Goal: Information Seeking & Learning: Understand process/instructions

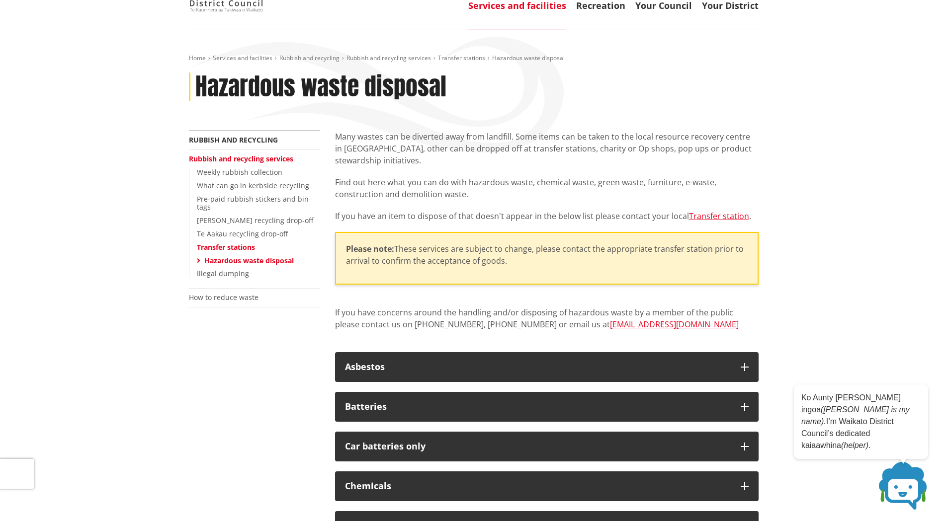
scroll to position [199, 0]
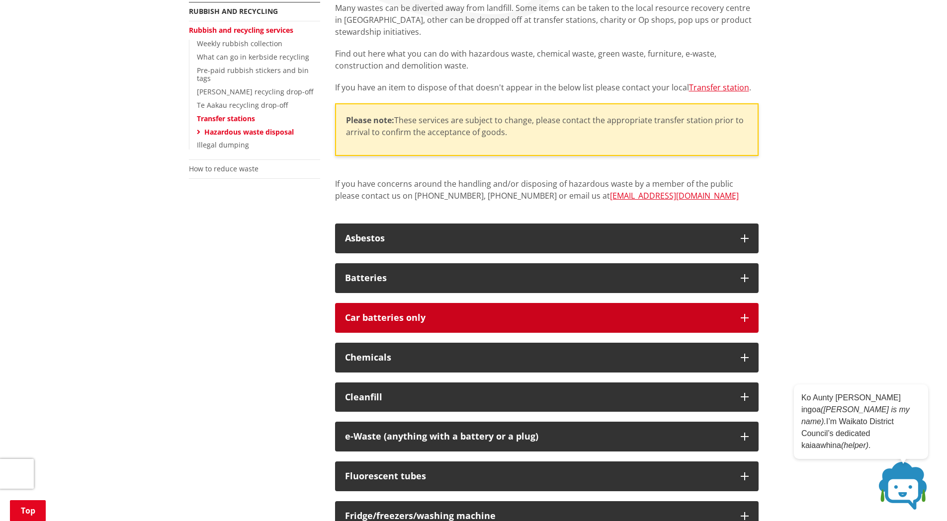
click at [743, 316] on icon "button" at bounding box center [744, 318] width 8 height 8
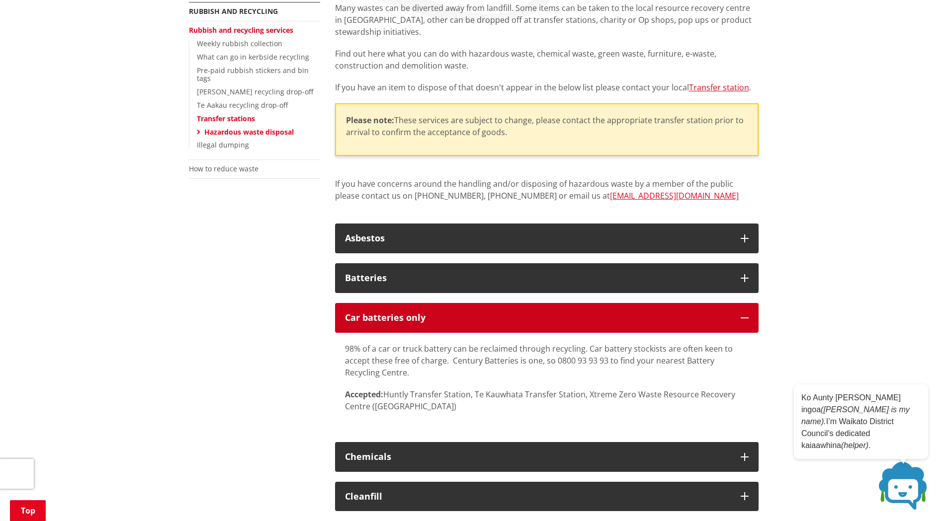
click at [743, 316] on icon "button" at bounding box center [744, 318] width 8 height 8
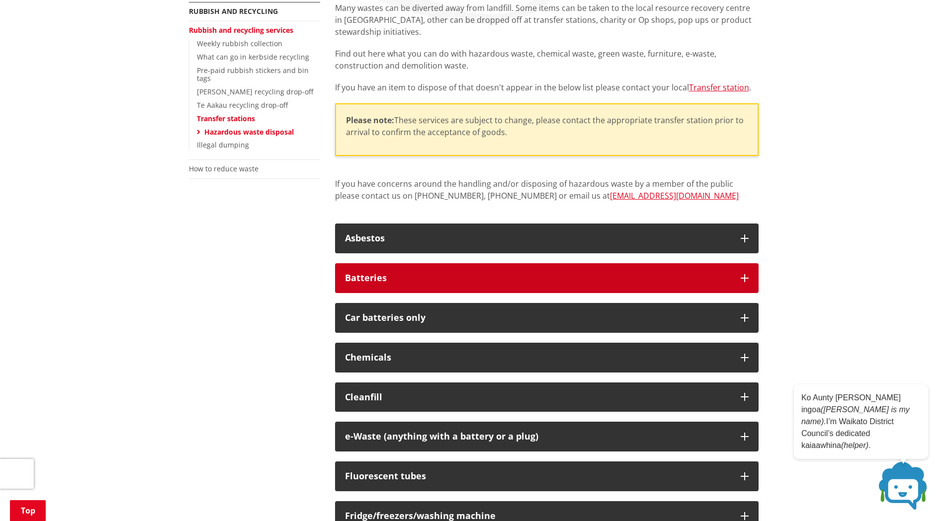
click at [744, 276] on icon "button" at bounding box center [744, 278] width 8 height 8
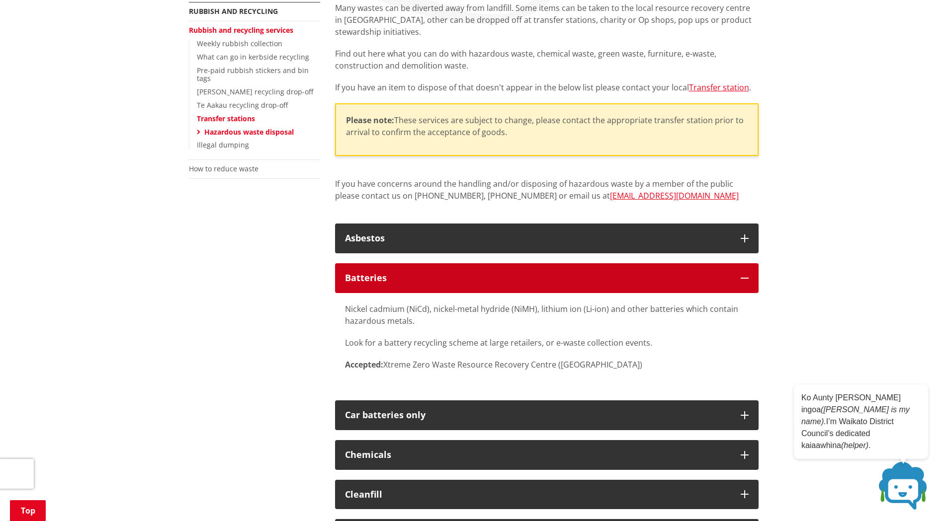
click at [744, 276] on icon "button" at bounding box center [744, 278] width 8 height 8
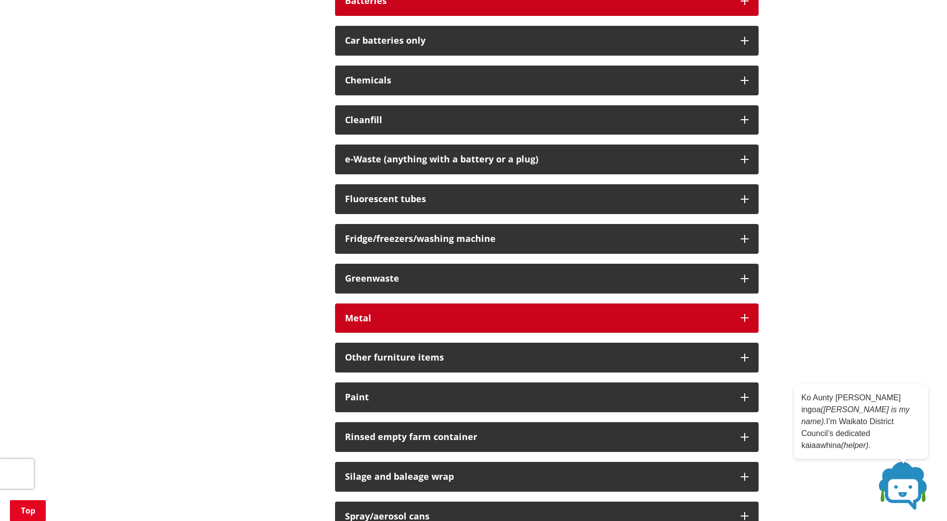
scroll to position [398, 0]
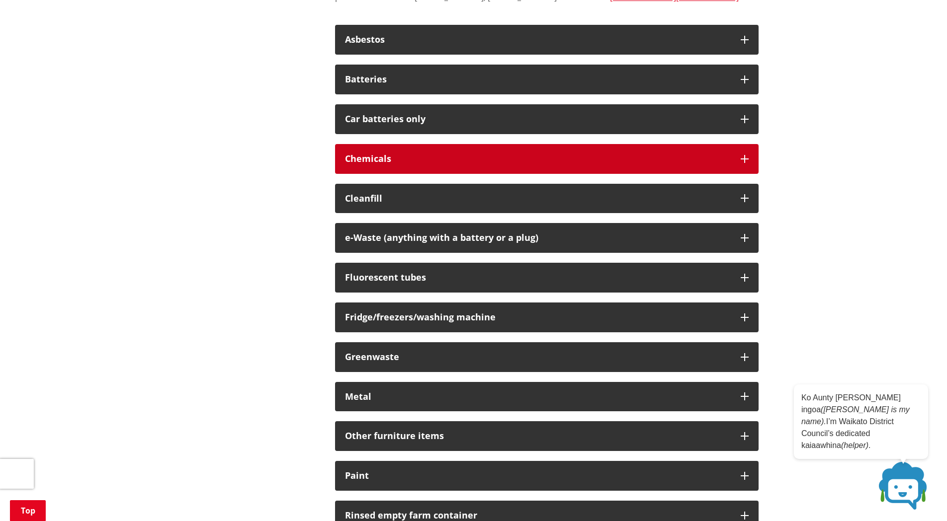
click at [742, 158] on icon "button" at bounding box center [744, 159] width 8 height 8
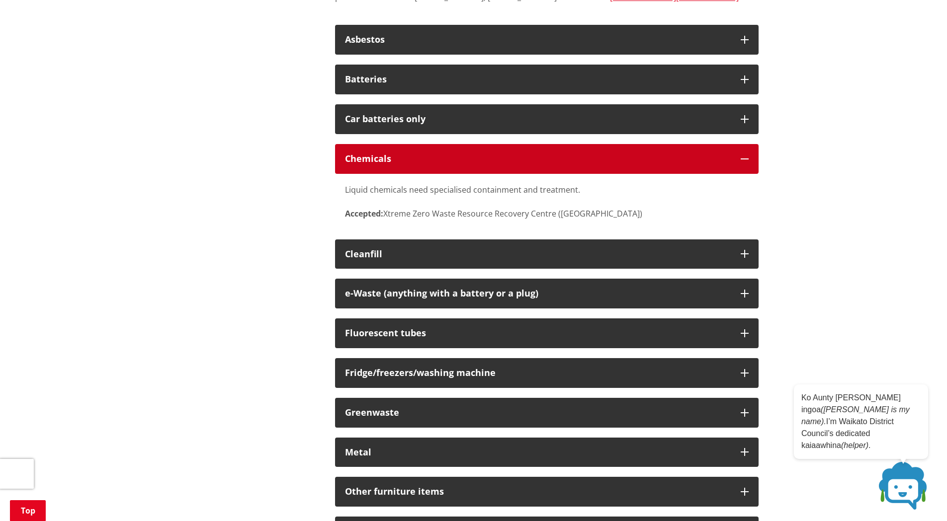
click at [742, 158] on icon "button" at bounding box center [744, 159] width 8 height 8
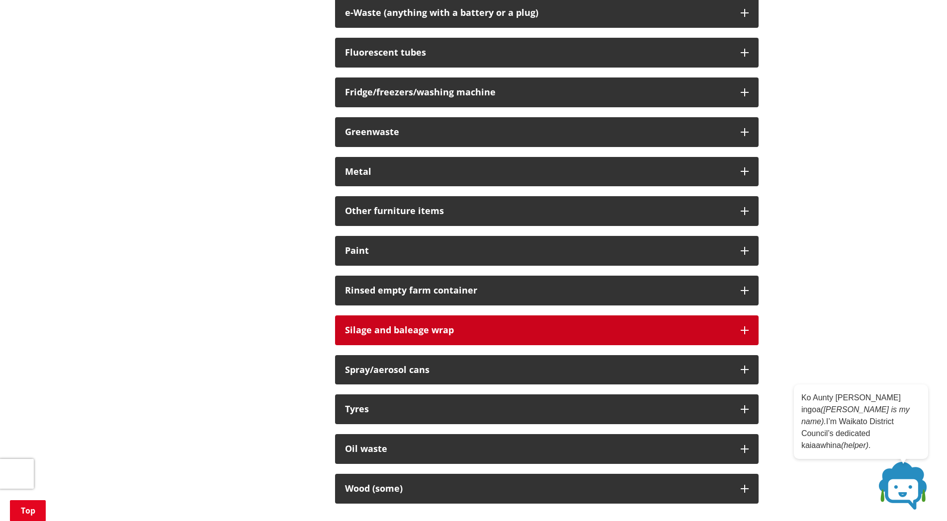
scroll to position [646, 0]
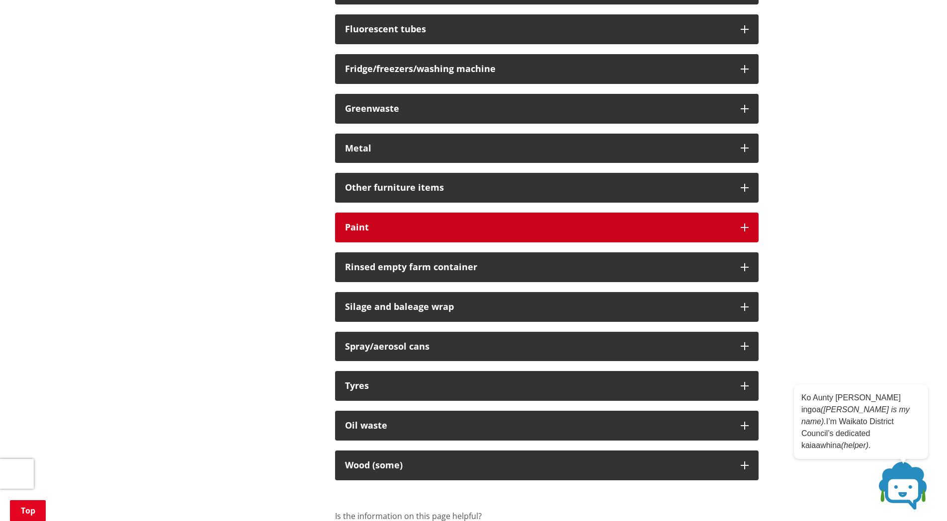
click at [742, 225] on icon "button" at bounding box center [744, 228] width 8 height 8
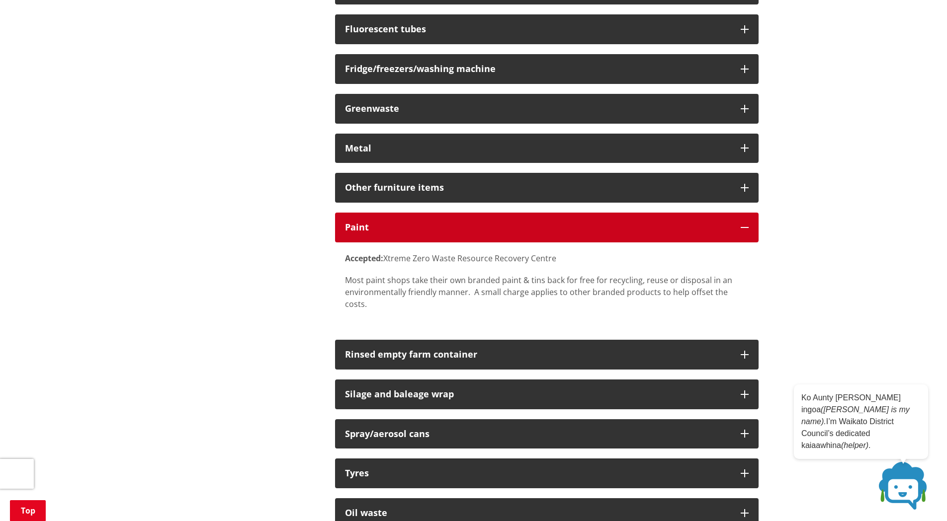
click at [742, 225] on icon "button" at bounding box center [744, 228] width 8 height 8
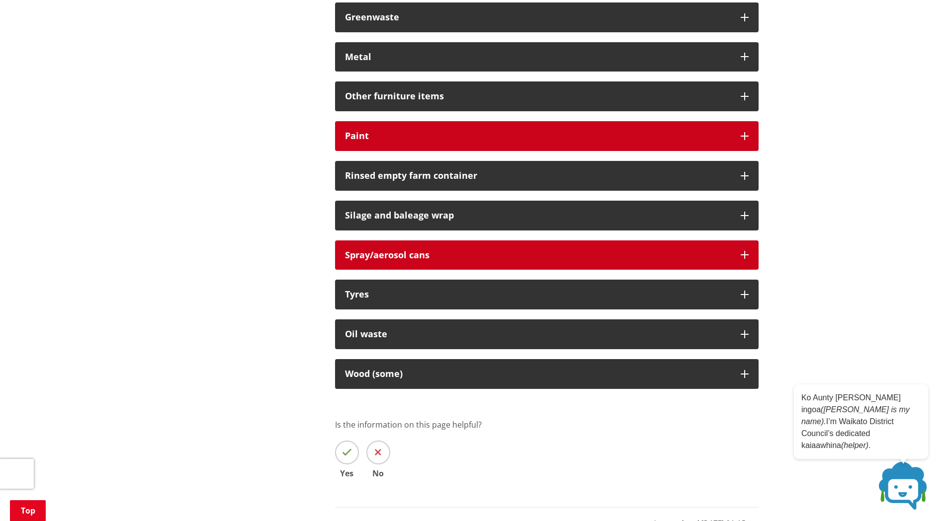
scroll to position [745, 0]
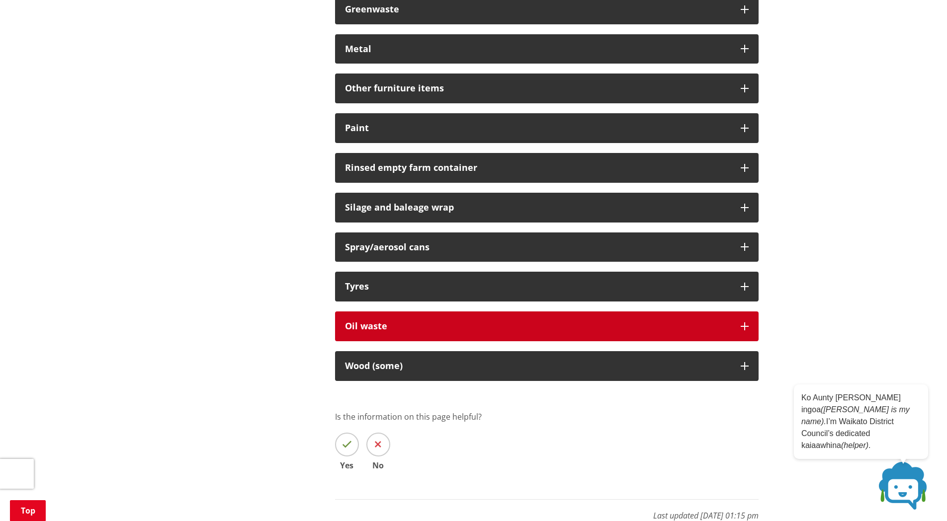
click at [741, 323] on icon "button" at bounding box center [744, 326] width 8 height 8
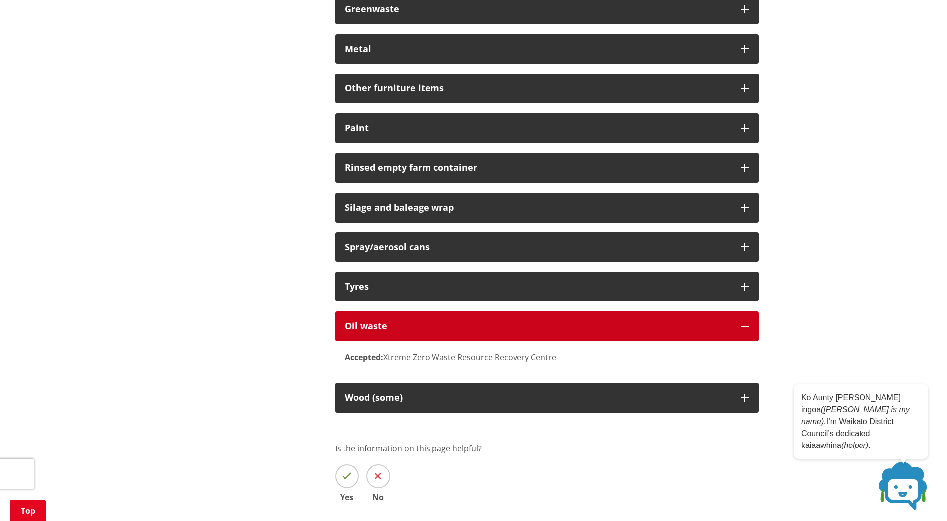
click at [741, 323] on icon "button" at bounding box center [744, 326] width 8 height 8
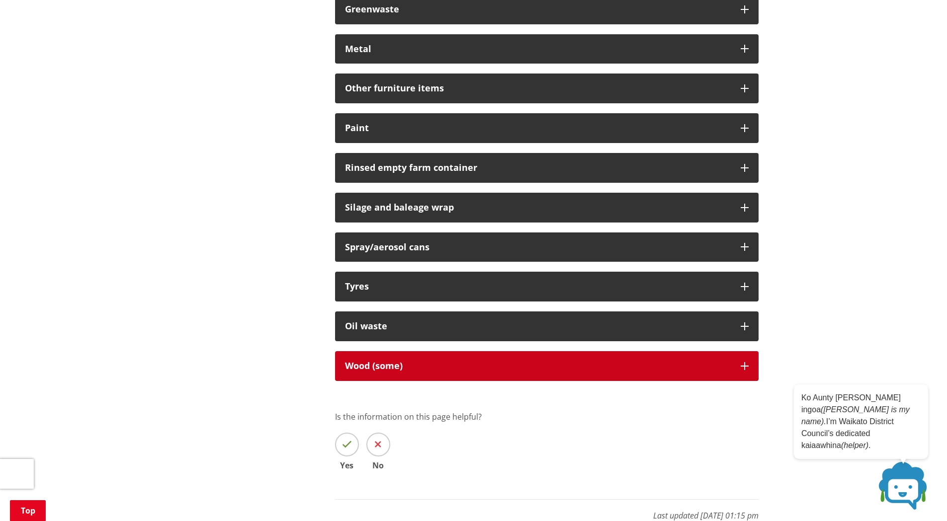
click at [741, 363] on icon "button" at bounding box center [744, 366] width 8 height 8
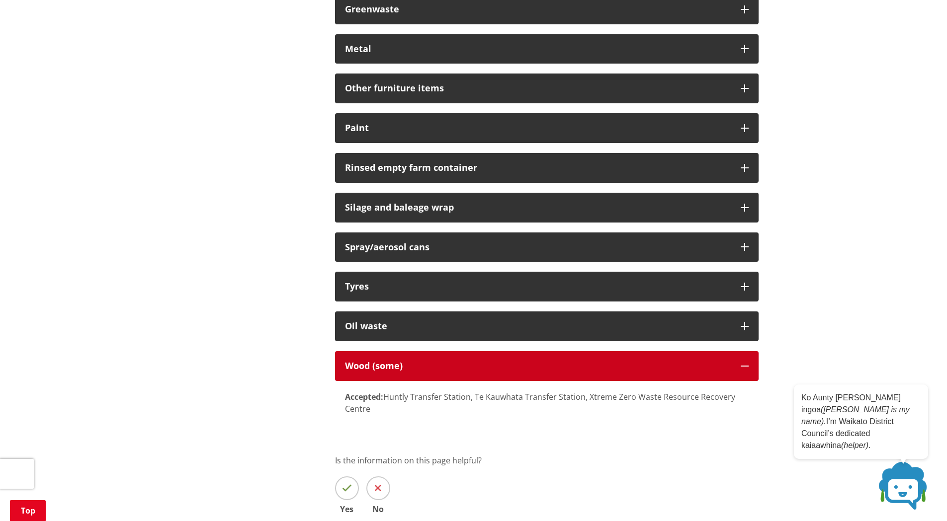
click at [741, 363] on icon "button" at bounding box center [744, 366] width 8 height 8
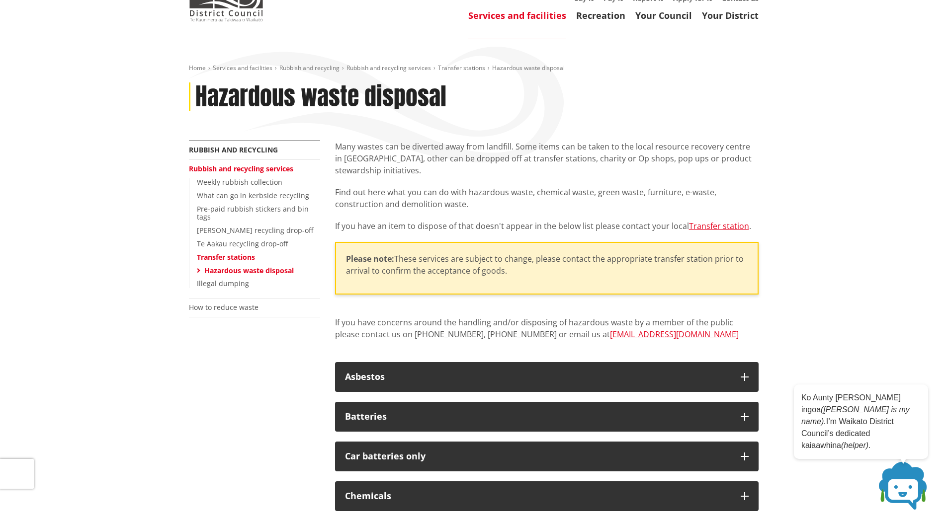
scroll to position [0, 0]
